Goal: Contribute content: Contribute content

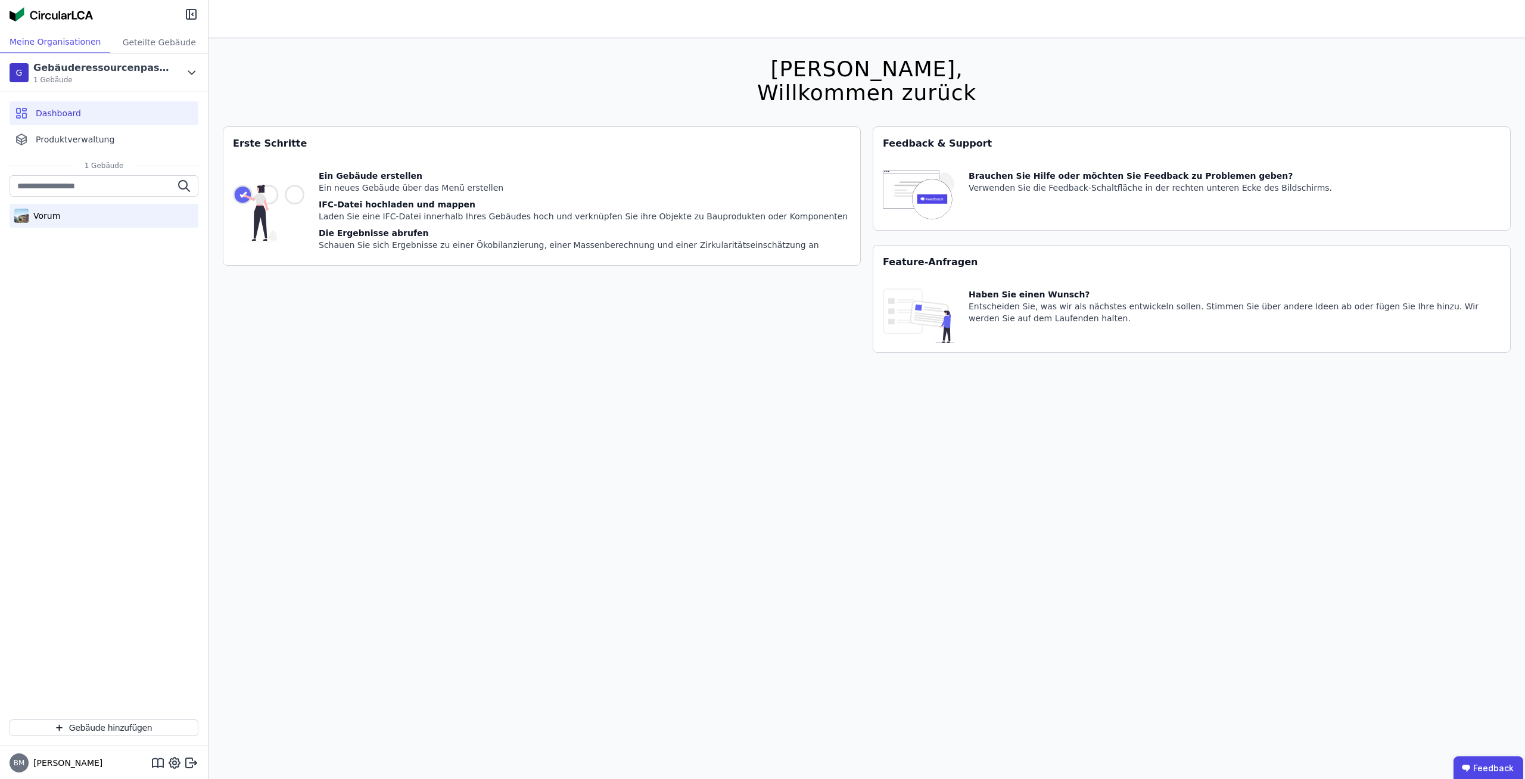
click at [120, 222] on div "Vorum" at bounding box center [104, 216] width 189 height 24
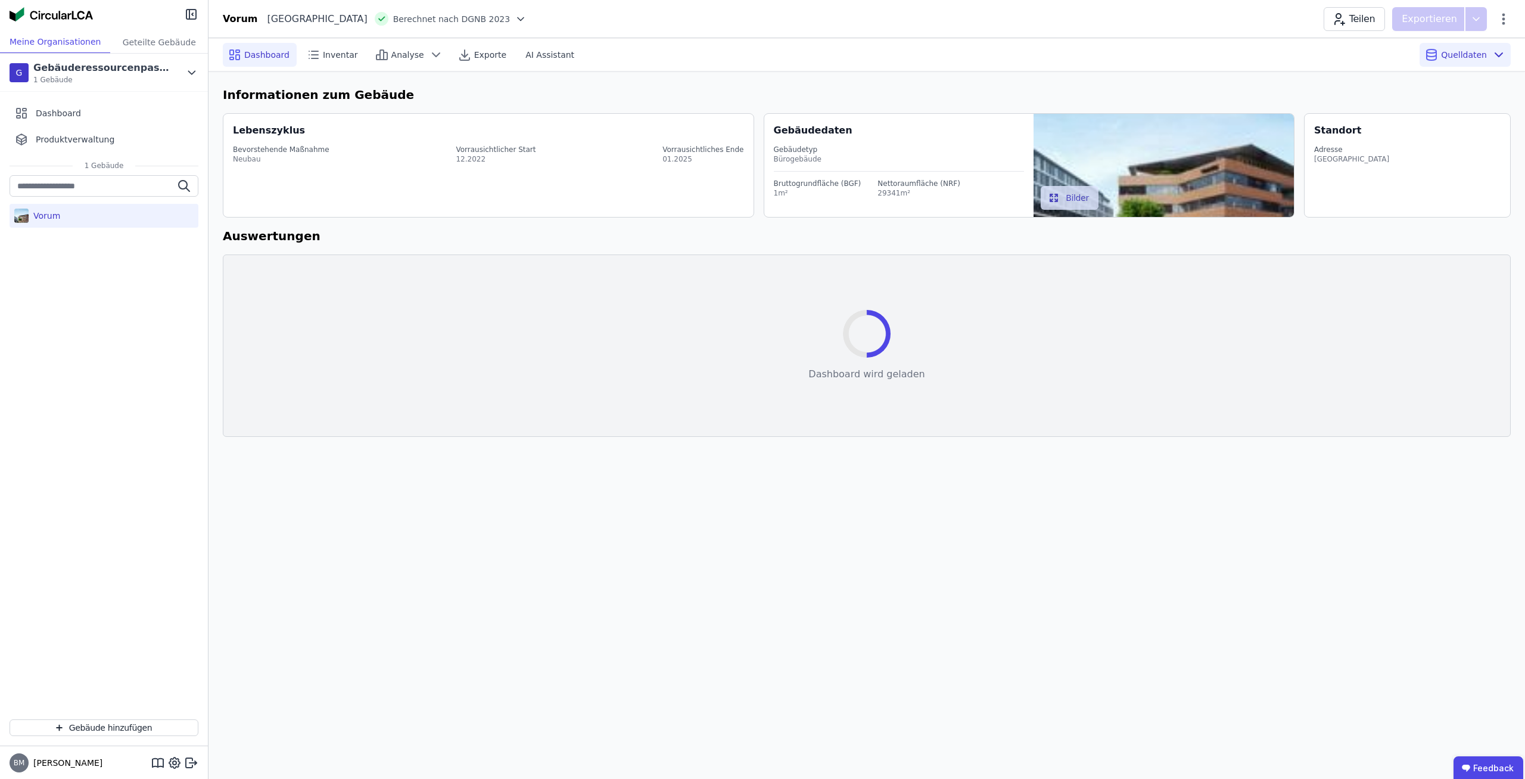
click at [1457, 61] on div "Quelldaten" at bounding box center [1465, 55] width 91 height 24
click at [90, 132] on div "Produktverwaltung" at bounding box center [104, 139] width 189 height 24
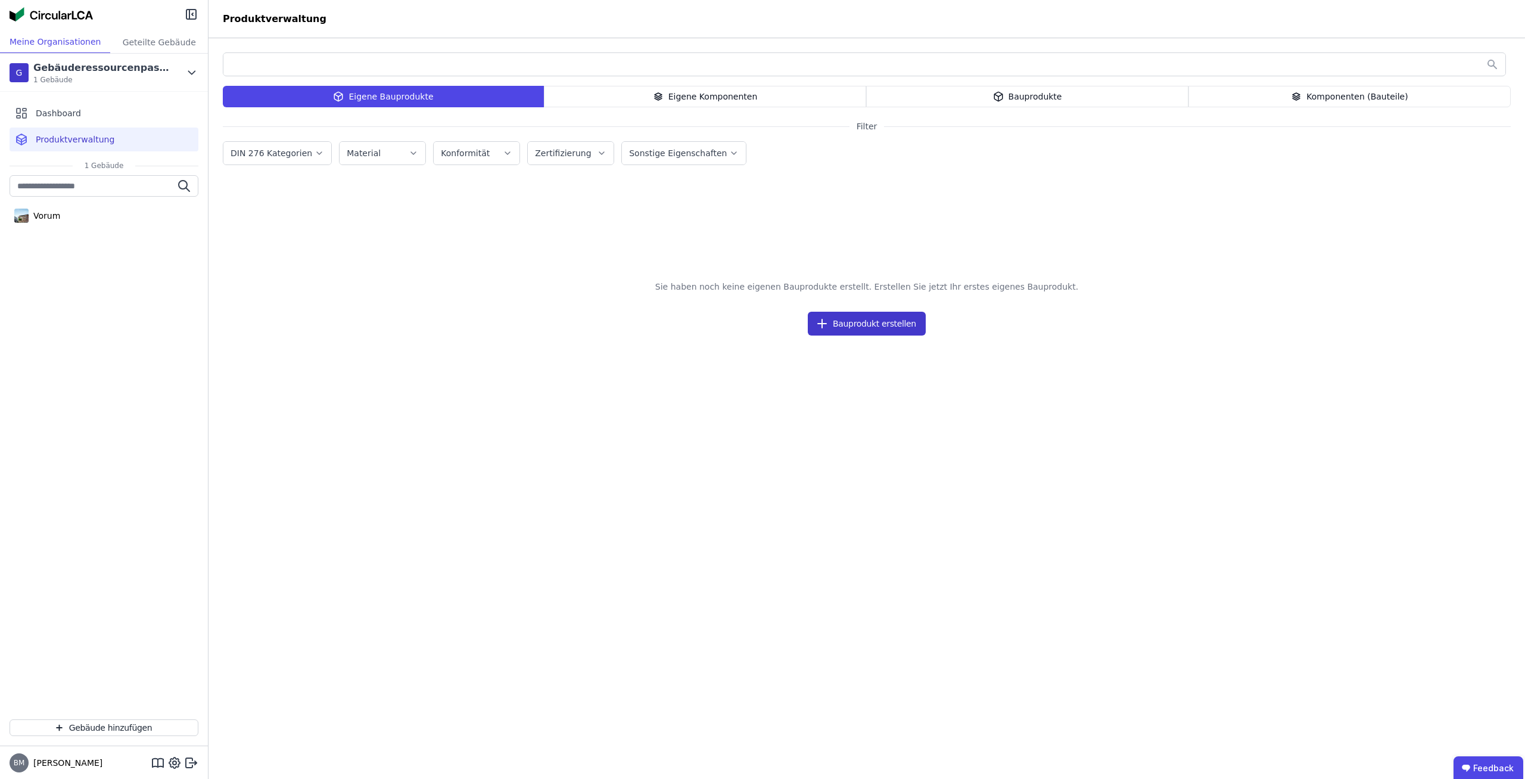
click at [860, 323] on button "Bauprodukt erstellen" at bounding box center [867, 324] width 118 height 24
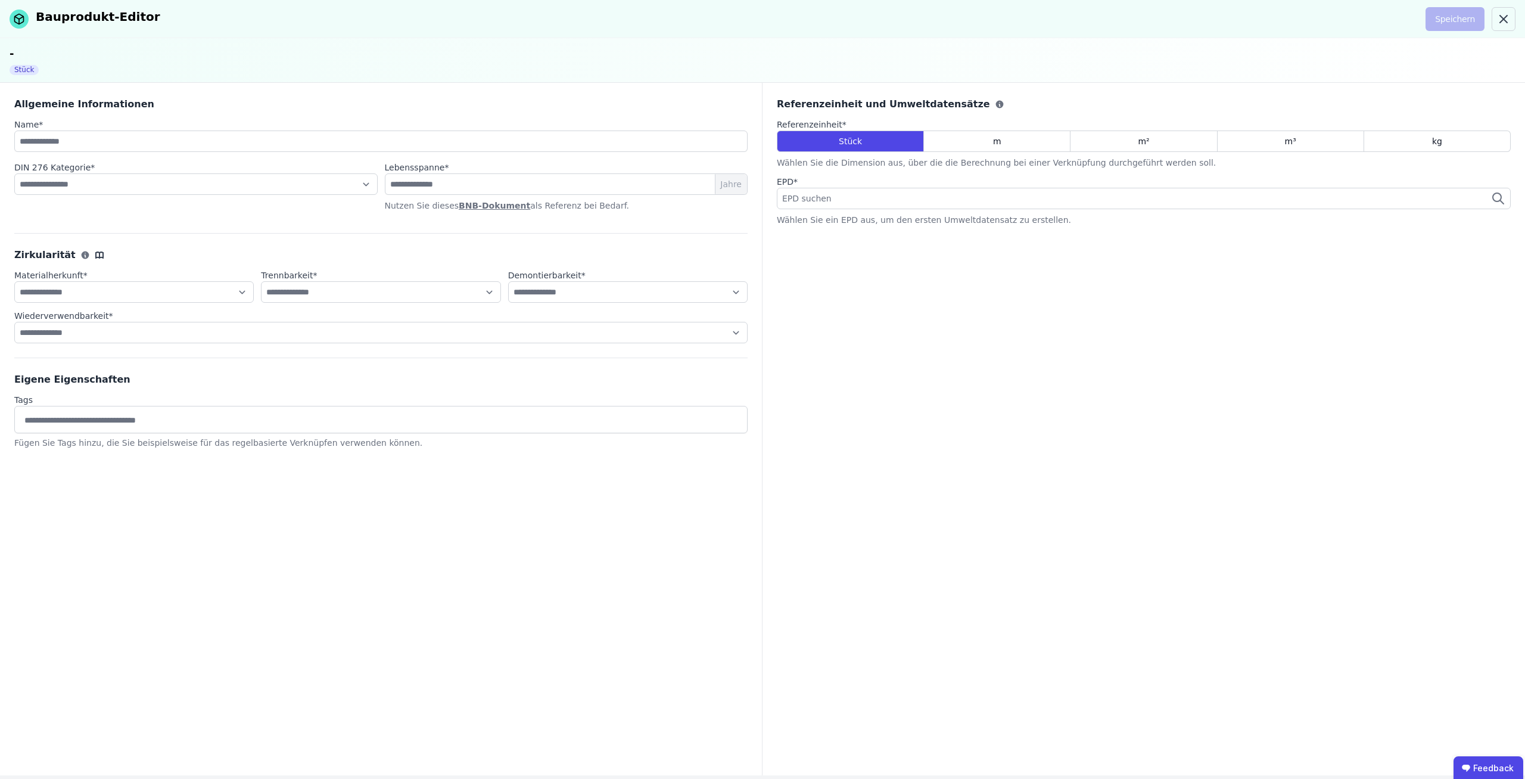
click at [924, 193] on div "EPD suchen" at bounding box center [1144, 198] width 734 height 21
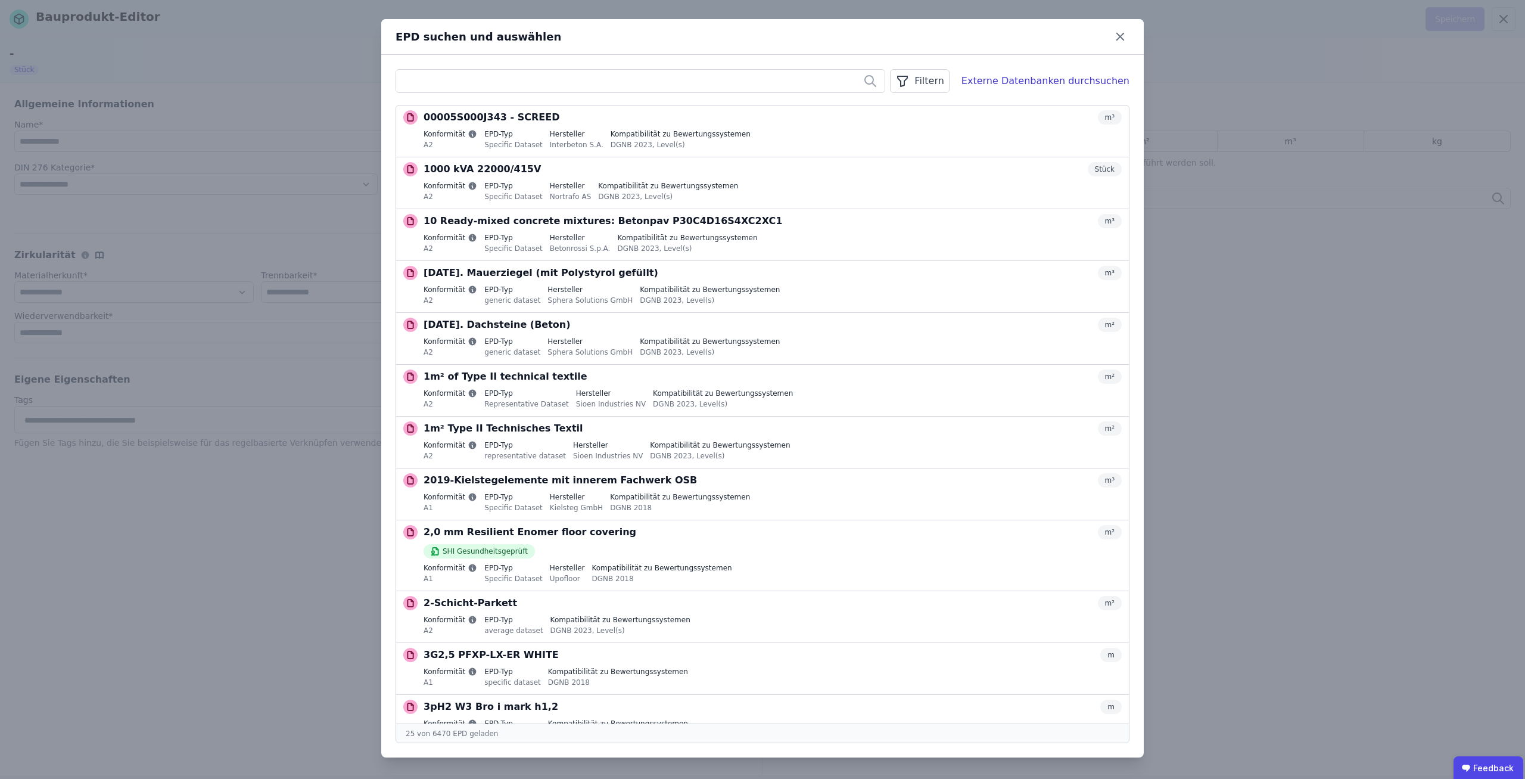
click at [661, 91] on input "text" at bounding box center [640, 80] width 488 height 21
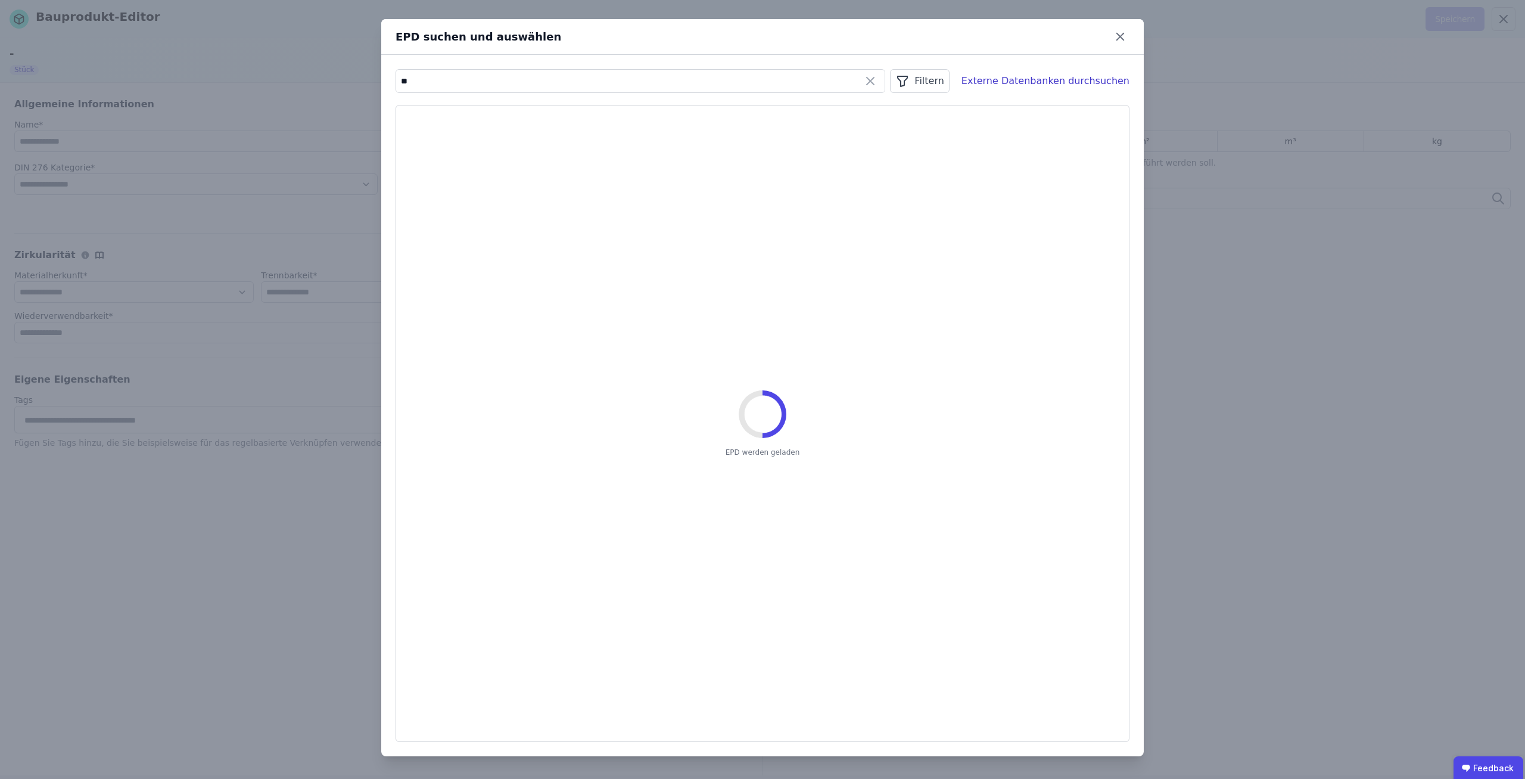
type input "*"
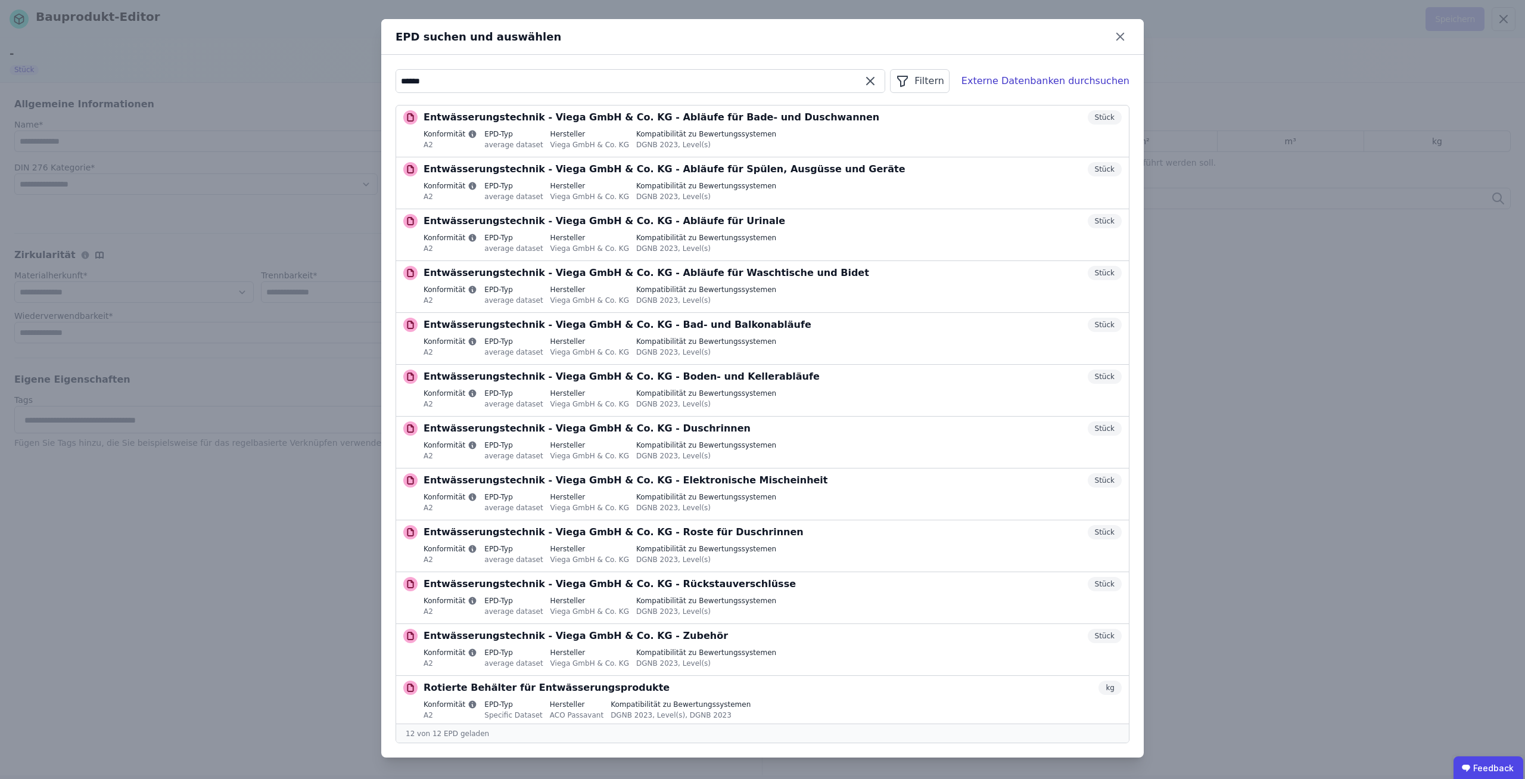
click at [512, 79] on input "******" at bounding box center [640, 80] width 488 height 21
paste input "**********"
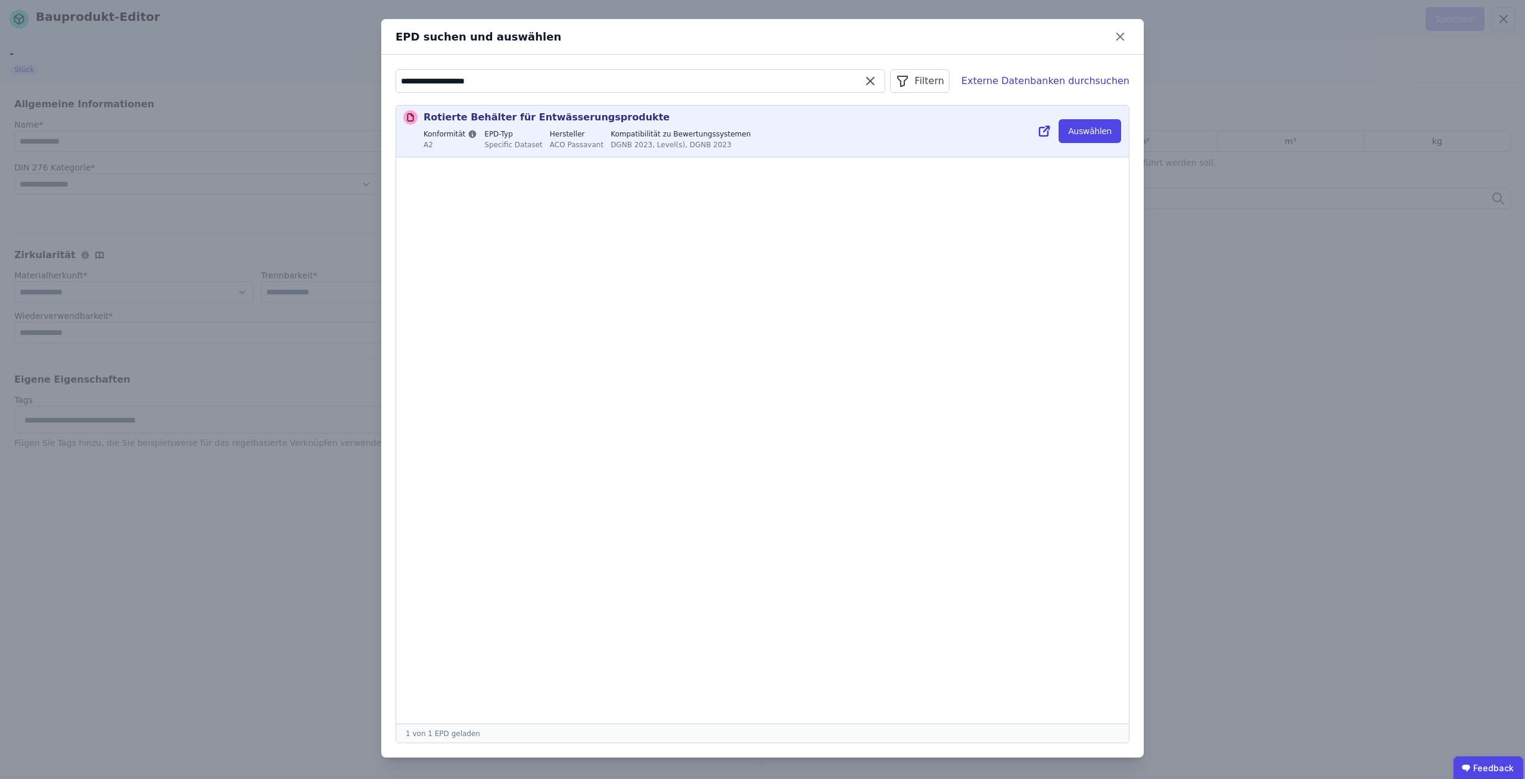
type input "**********"
click at [699, 126] on div "Rotierte Behälter für Entwässerungsprodukte kg Konformität A2 EPD-Typ Specific …" at bounding box center [773, 131] width 698 height 42
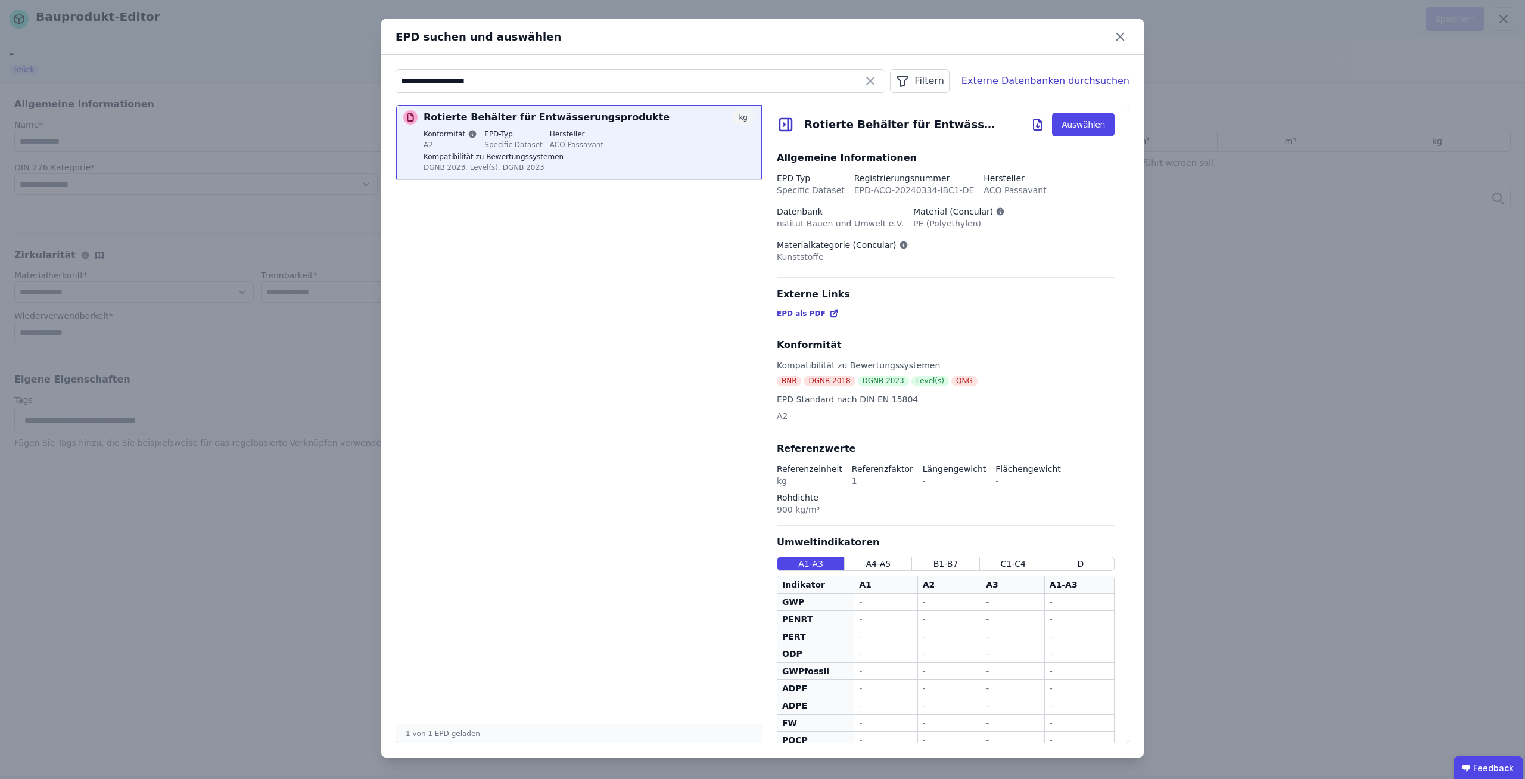
click at [886, 578] on div "A1" at bounding box center [886, 584] width 54 height 12
click at [886, 535] on div "Umweltindikatoren A1-A3 A4-A5 B1-B7 C1-C4 D Indikator A1 A2 A3 A1-A3 GWP GWP - …" at bounding box center [946, 694] width 338 height 318
click at [886, 558] on span "A4-A5" at bounding box center [878, 564] width 25 height 12
click at [930, 556] on div "B1-B7" at bounding box center [945, 563] width 67 height 14
click at [851, 556] on div "A4-A5" at bounding box center [878, 563] width 67 height 14
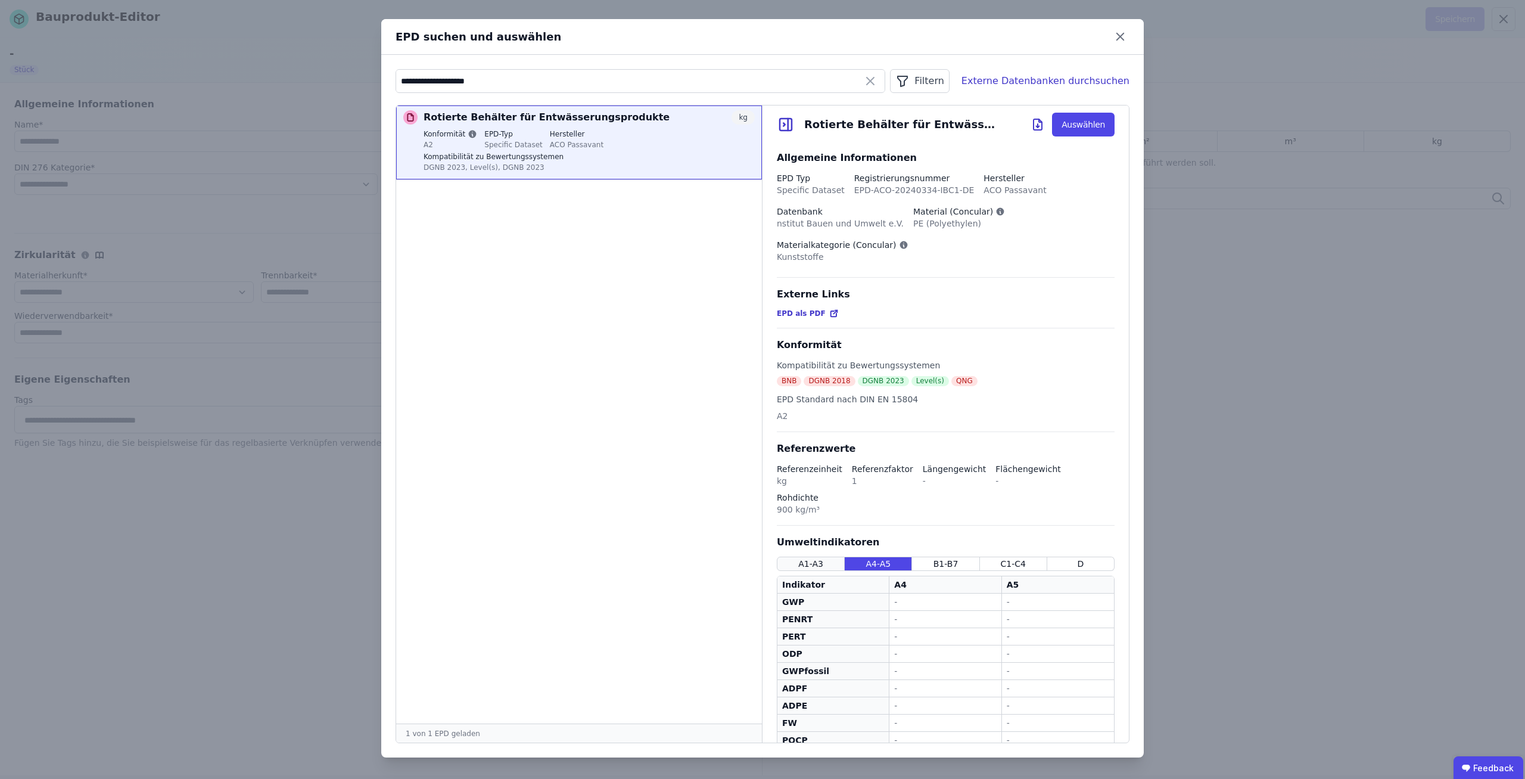
click at [809, 558] on span "A1-A3" at bounding box center [810, 564] width 25 height 12
click at [966, 556] on div "B1-B7" at bounding box center [945, 563] width 67 height 14
click at [1010, 535] on div "Umweltindikatoren A1-A3 A4-A5 B1-B7 C1-C4 D Indikator B1 B2 B3 B4 B5 B6 B7 GWP …" at bounding box center [946, 694] width 338 height 318
click at [879, 558] on span "A4-A5" at bounding box center [878, 564] width 25 height 12
click at [810, 558] on span "A1-A3" at bounding box center [810, 564] width 25 height 12
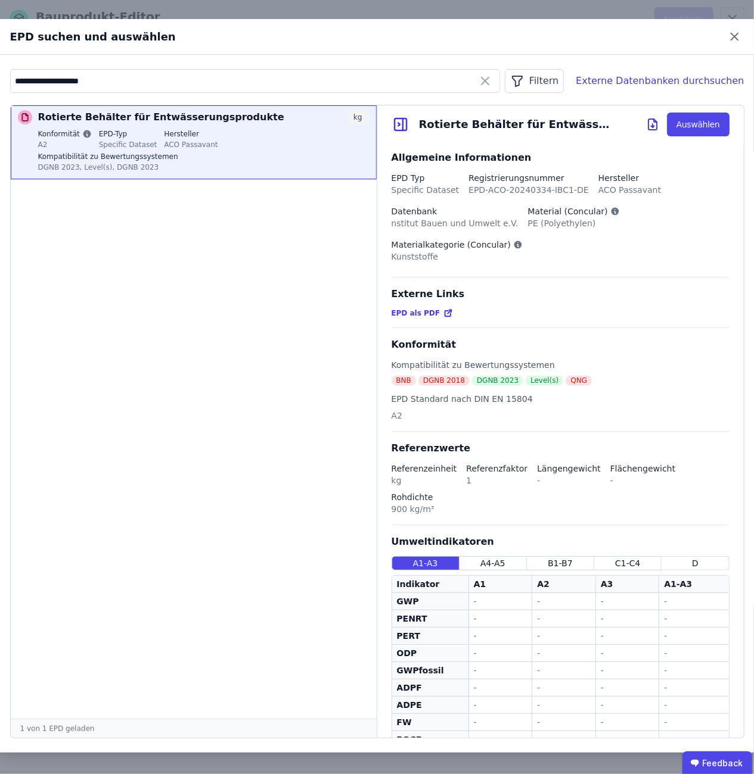
click at [257, 192] on ul "Rotierte Behälter für Entwässerungsprodukte kg Konformität A2 EPD-Typ Specific …" at bounding box center [194, 412] width 366 height 614
click at [400, 123] on icon at bounding box center [400, 125] width 18 height 18
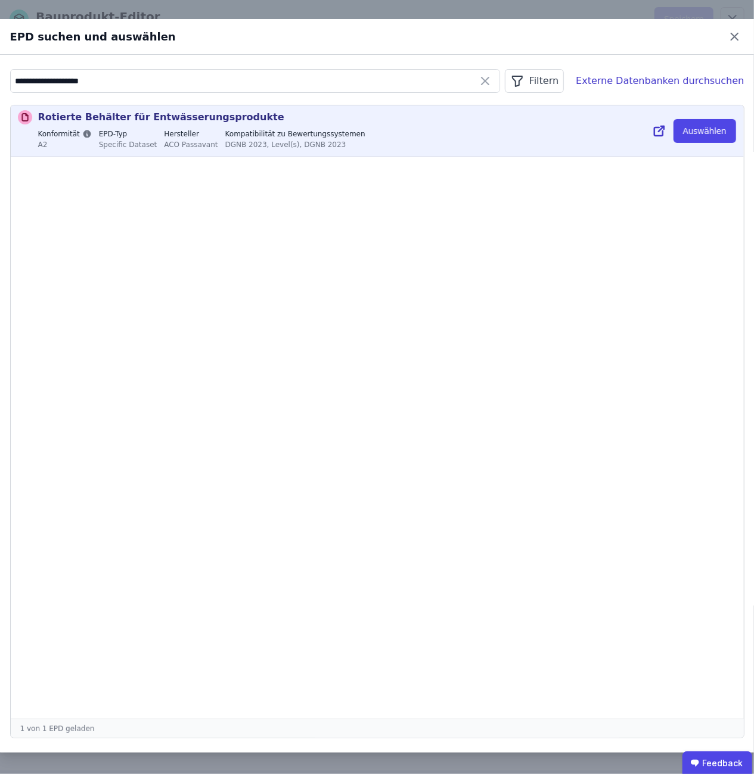
click at [366, 131] on div "Konformität A2 EPD-Typ Specific Dataset Hersteller ACO Passavant Kompatibilität…" at bounding box center [387, 140] width 698 height 23
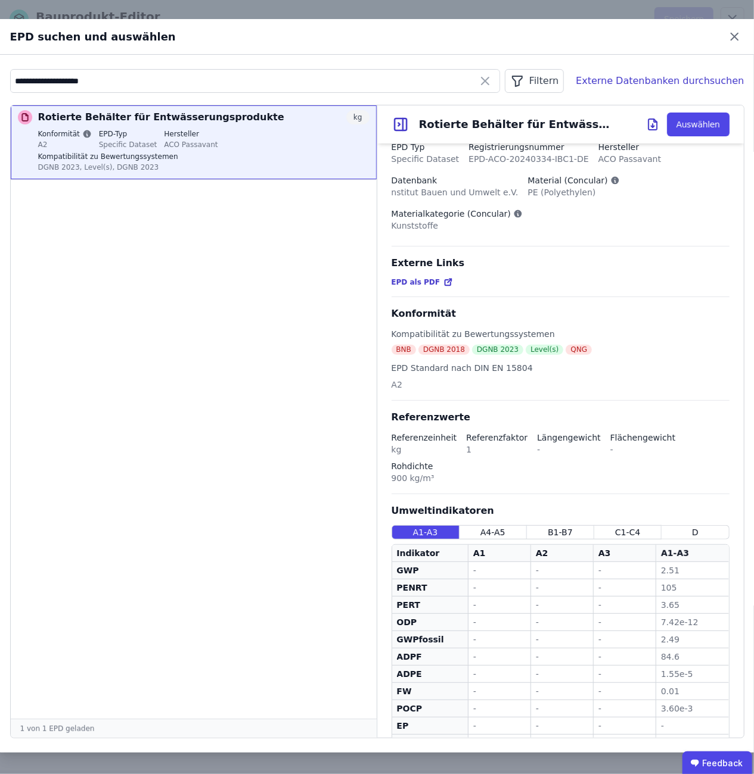
scroll to position [38, 0]
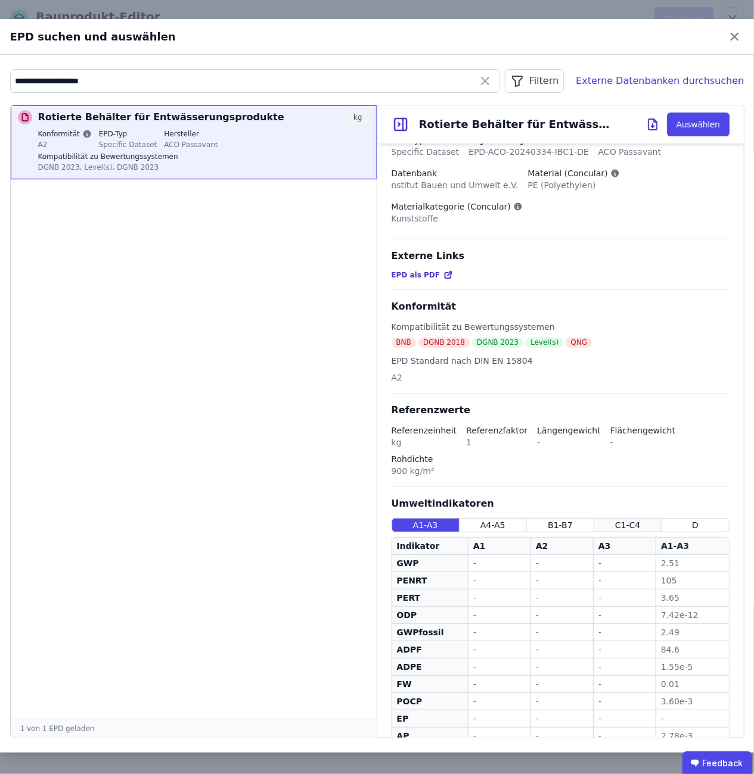
click at [642, 518] on div "C1-C4" at bounding box center [627, 525] width 67 height 14
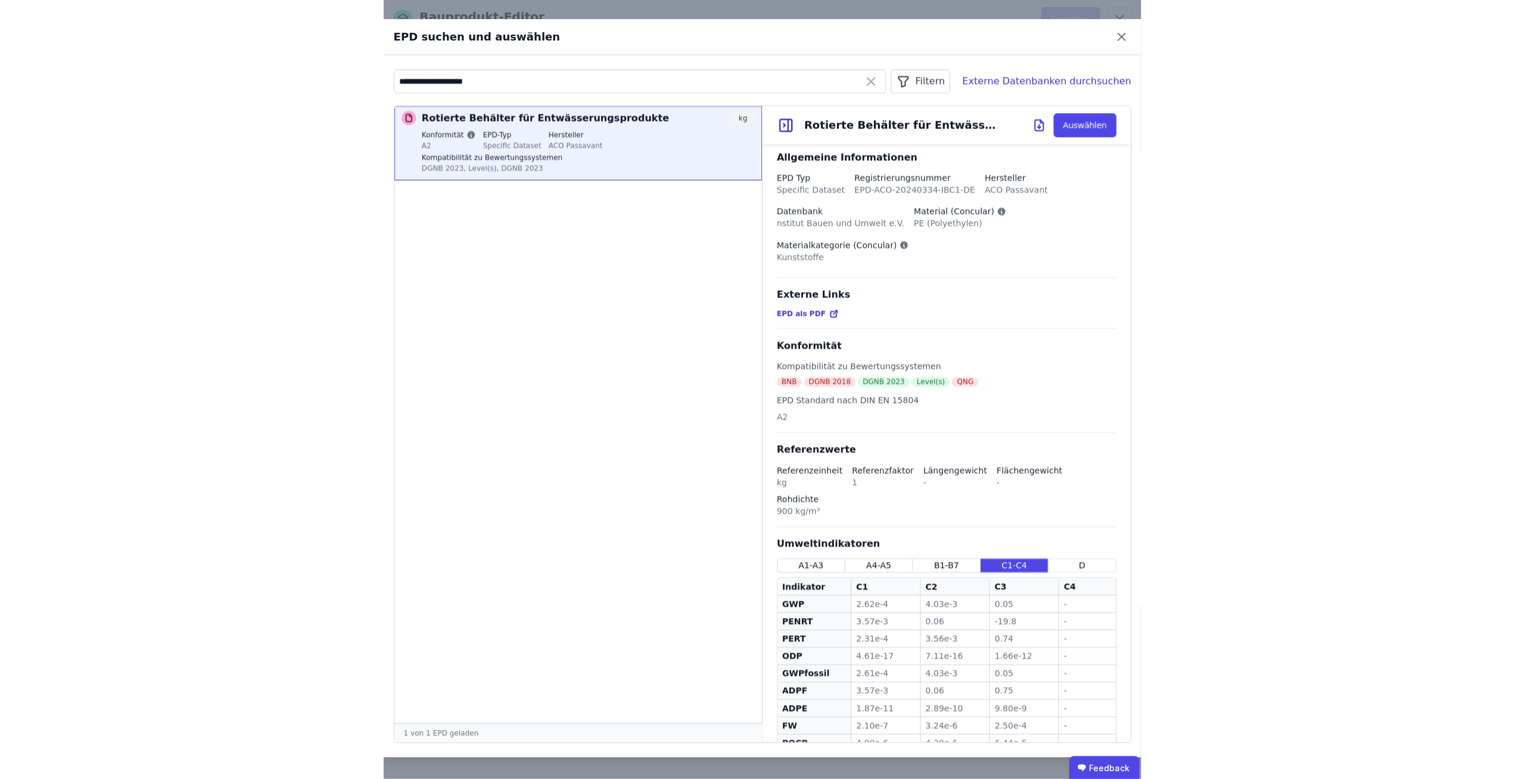
scroll to position [0, 0]
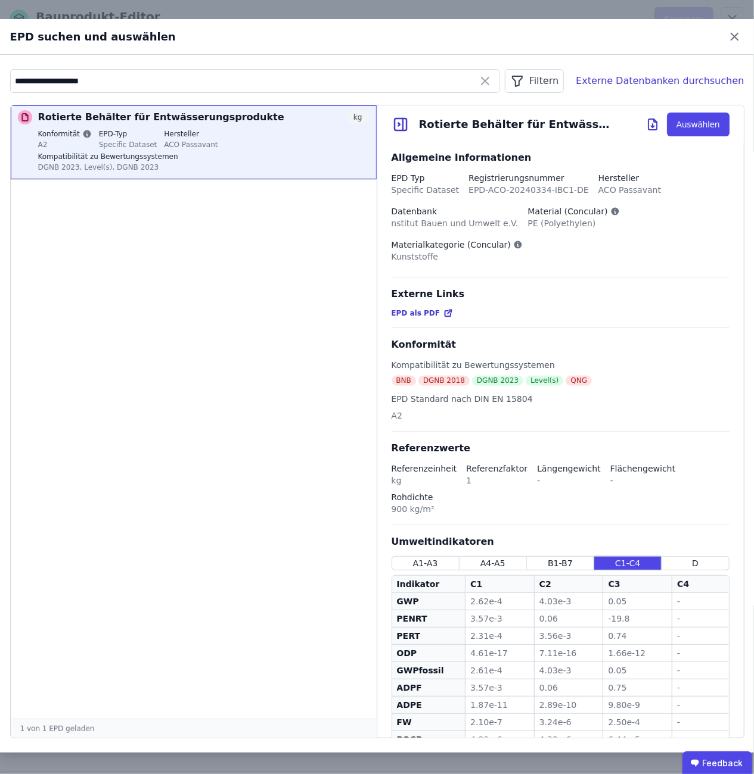
click at [419, 309] on span "EPD als PDF" at bounding box center [415, 314] width 49 height 10
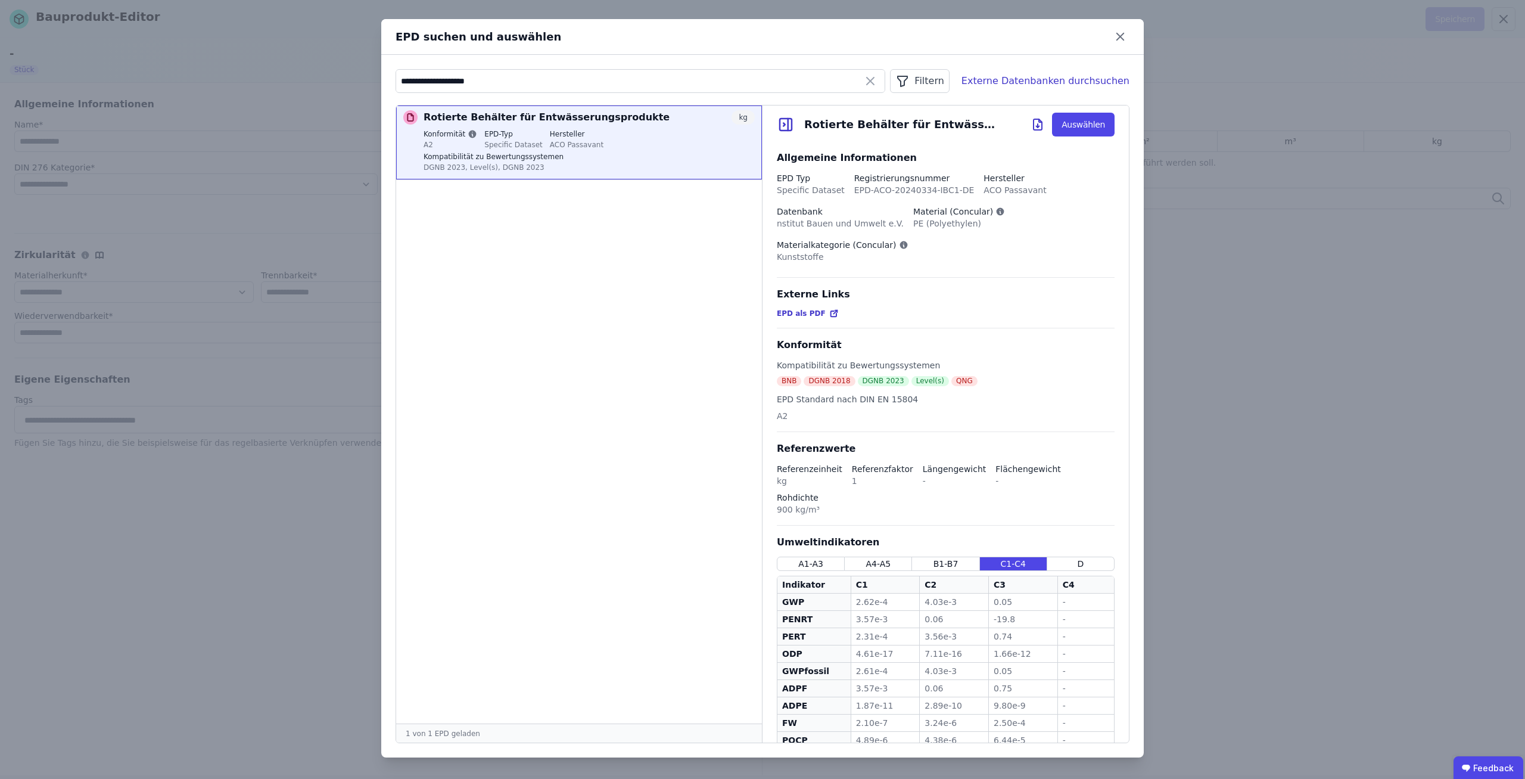
click at [630, 334] on ul "Rotierte Behälter für Entwässerungsprodukte kg Konformität A2 EPD-Typ Specific …" at bounding box center [579, 414] width 366 height 618
click at [712, 219] on ul "Rotierte Behälter für Entwässerungsprodukte kg Konformität A2 EPD-Typ Specific …" at bounding box center [579, 414] width 366 height 618
click at [870, 217] on div "Datenbank" at bounding box center [840, 212] width 127 height 12
click at [1121, 36] on icon at bounding box center [1119, 36] width 7 height 7
